Goal: Task Accomplishment & Management: Use online tool/utility

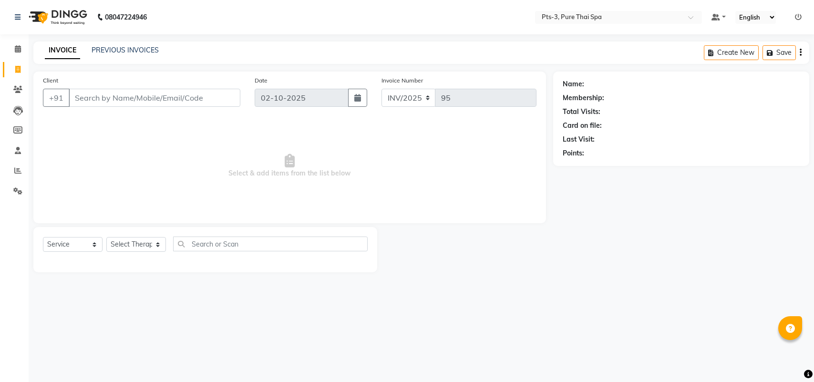
select select "service"
click at [18, 186] on span at bounding box center [18, 191] width 17 height 11
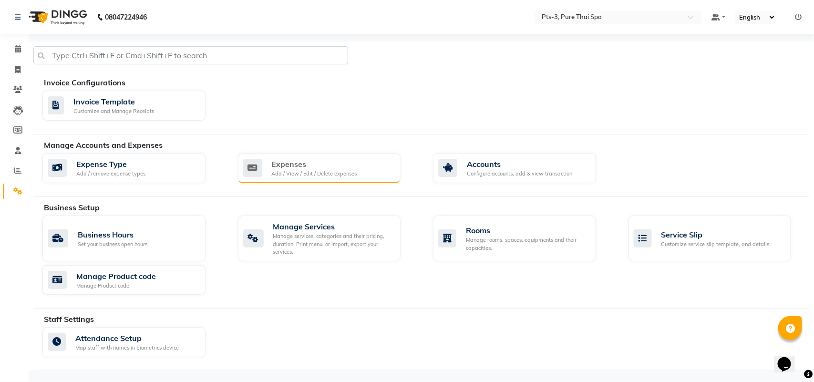
click at [283, 164] on div "Expenses" at bounding box center [314, 163] width 85 height 11
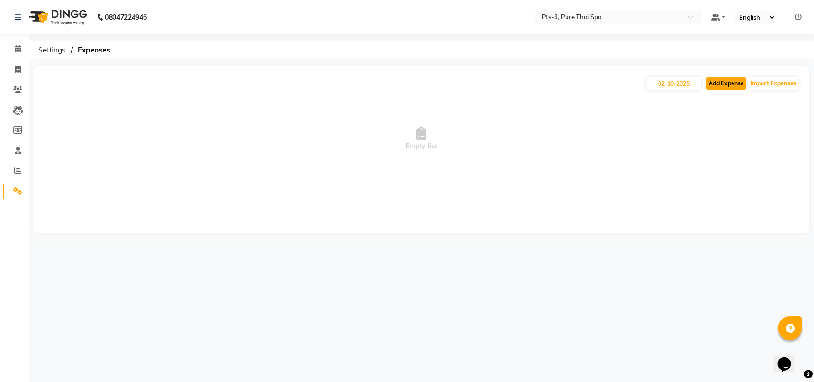
click at [727, 89] on button "Add Expense" at bounding box center [726, 83] width 40 height 13
select select "1"
select select "5482"
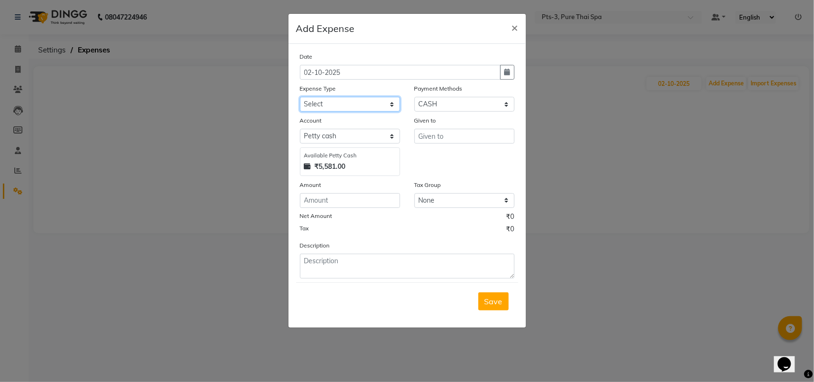
click at [316, 103] on select "Select Bank charges Cleaning and products Donation Electric and water charge In…" at bounding box center [350, 104] width 100 height 15
select select "10821"
click at [300, 97] on select "Select Bank charges Cleaning and products Donation Electric and water charge In…" at bounding box center [350, 104] width 100 height 15
click at [336, 198] on input "number" at bounding box center [350, 200] width 100 height 15
type input "3000"
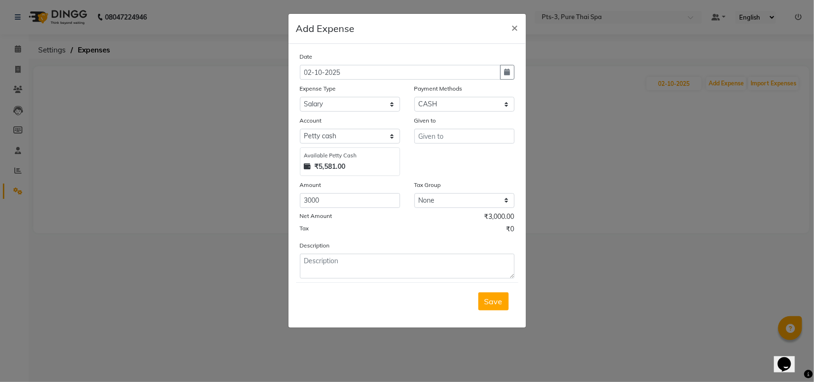
click at [464, 123] on div "Given to" at bounding box center [464, 121] width 100 height 13
click at [450, 139] on input "text" at bounding box center [464, 136] width 100 height 15
click at [478, 153] on button "[PERSON_NAME] H" at bounding box center [461, 155] width 93 height 15
type input "[PERSON_NAME]"
click at [330, 271] on textarea at bounding box center [407, 266] width 214 height 25
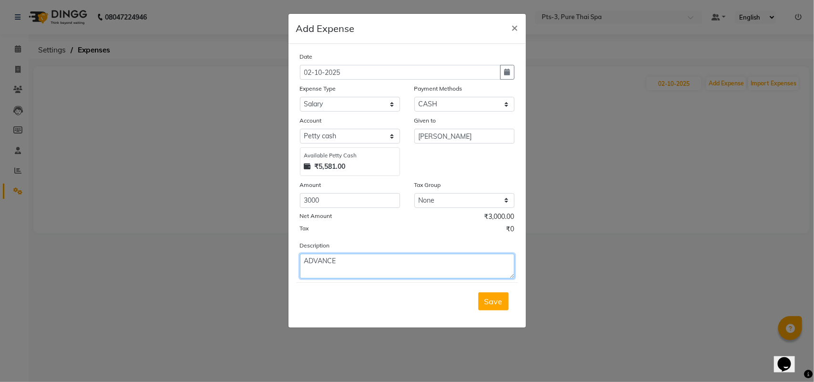
type textarea "ADVANCE"
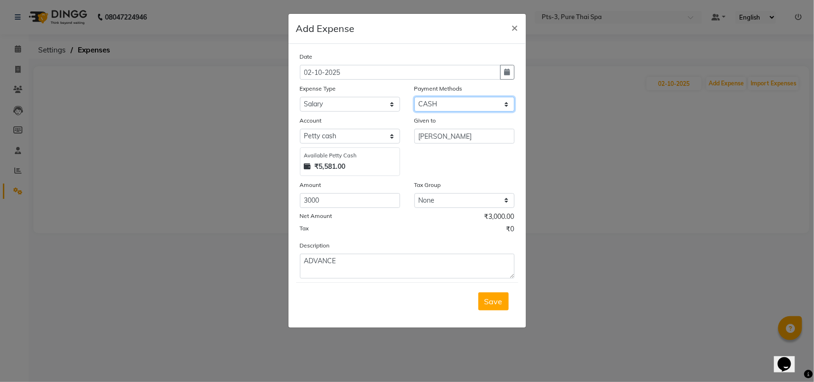
drag, startPoint x: 451, startPoint y: 96, endPoint x: 447, endPoint y: 101, distance: 5.7
click at [449, 99] on select "Select UPI CARD CASH Package NearBuy" at bounding box center [464, 104] width 100 height 15
select select "8"
click at [414, 97] on select "Select UPI CARD CASH Package NearBuy" at bounding box center [464, 104] width 100 height 15
select select "5483"
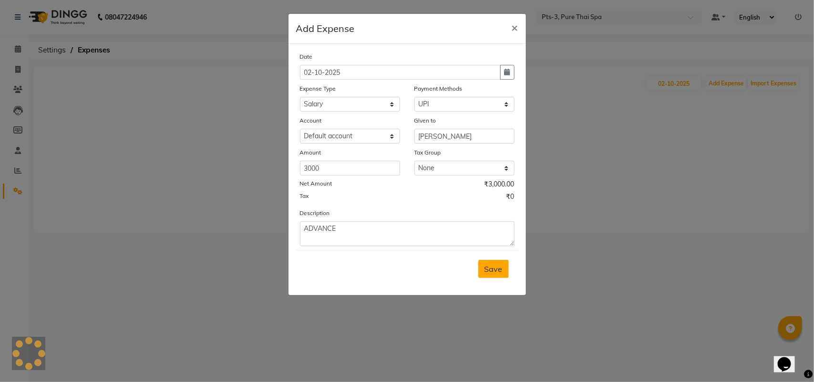
click at [503, 270] on button "Save" at bounding box center [493, 269] width 31 height 18
